Goal: Task Accomplishment & Management: Use online tool/utility

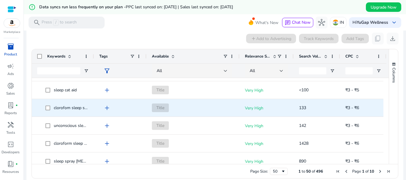
scroll to position [148, 0]
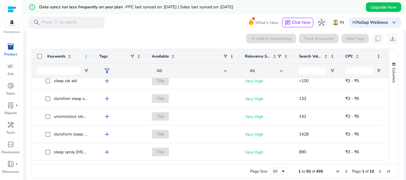
click at [87, 57] on span at bounding box center [86, 56] width 5 height 5
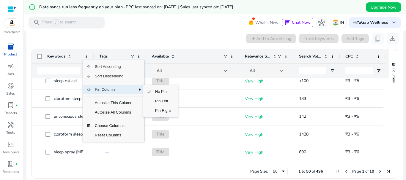
click at [109, 89] on span "Pin Column" at bounding box center [113, 90] width 45 height 10
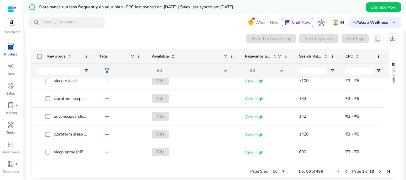
click at [153, 26] on mat-toolbar "search Press / to search What's New chat Chat Now hub IN Hi YuGap Wellness keyb…" at bounding box center [215, 22] width 382 height 16
click at [71, 56] on span at bounding box center [69, 56] width 5 height 5
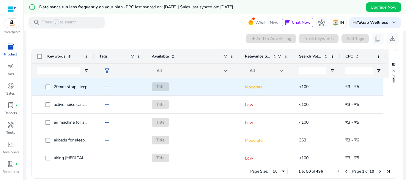
scroll to position [0, 0]
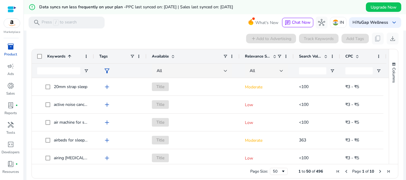
click at [69, 57] on span at bounding box center [69, 56] width 5 height 5
click at [68, 56] on span at bounding box center [69, 56] width 5 height 5
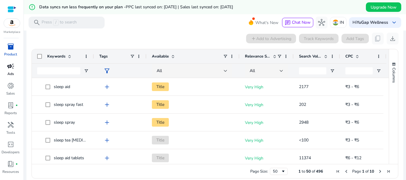
click at [13, 71] on link "campaign Ads" at bounding box center [10, 71] width 21 height 20
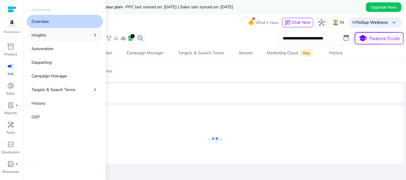
click at [59, 34] on link "Insights chevron_right" at bounding box center [65, 35] width 76 height 13
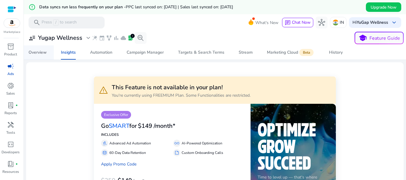
drag, startPoint x: 44, startPoint y: 55, endPoint x: 48, endPoint y: 54, distance: 4.5
click at [44, 54] on div "Overview" at bounding box center [38, 52] width 18 height 4
